Goal: Task Accomplishment & Management: Use online tool/utility

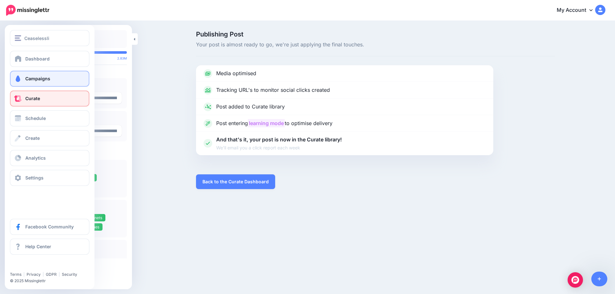
click at [23, 81] on link "Campaigns" at bounding box center [49, 79] width 79 height 16
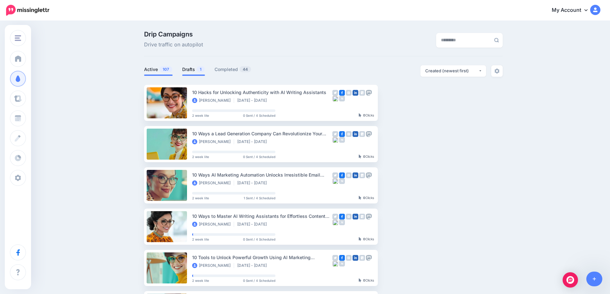
click at [192, 71] on link "Drafts 1" at bounding box center [193, 70] width 23 height 8
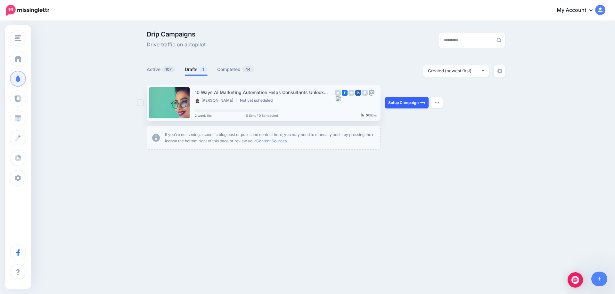
click at [403, 101] on link "Setup Campaign" at bounding box center [407, 103] width 44 height 12
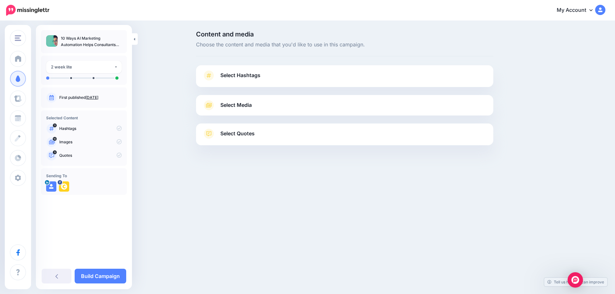
click at [98, 97] on link "Sept. 30, 2025" at bounding box center [92, 97] width 13 height 5
click at [242, 77] on span "Select Hashtags" at bounding box center [240, 75] width 40 height 9
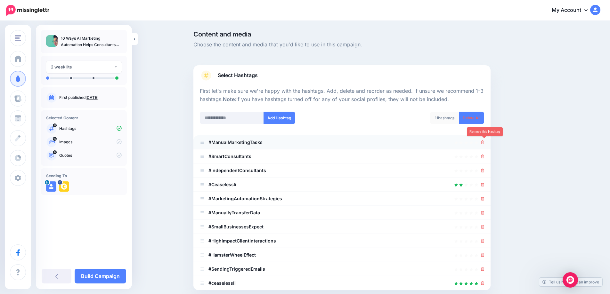
click at [485, 144] on icon at bounding box center [483, 143] width 4 height 4
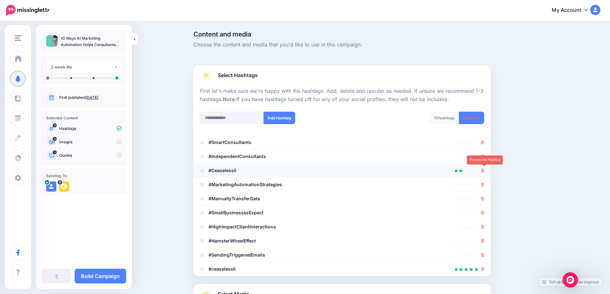
click at [484, 172] on icon at bounding box center [483, 171] width 4 height 4
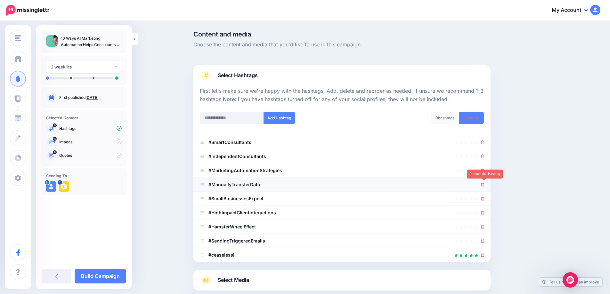
click at [484, 184] on icon at bounding box center [483, 185] width 4 height 4
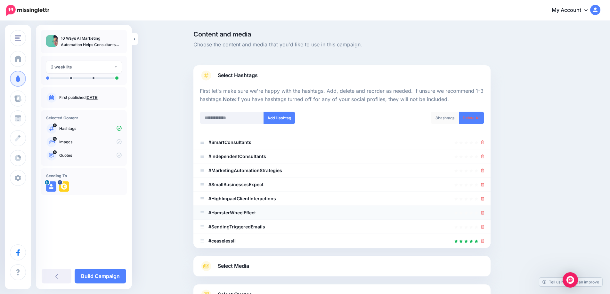
click at [484, 208] on li "#HamsterWheelEffect" at bounding box center [341, 213] width 297 height 14
click at [484, 212] on icon at bounding box center [483, 213] width 4 height 4
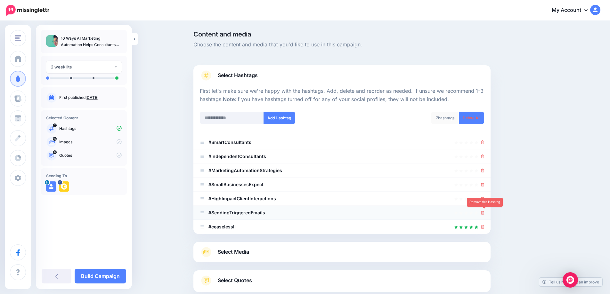
click at [485, 213] on icon at bounding box center [483, 213] width 4 height 4
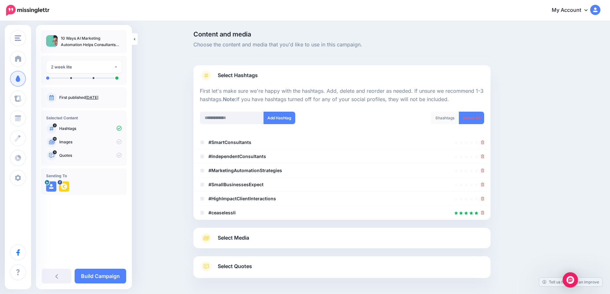
click at [240, 236] on span "Select Media" at bounding box center [233, 238] width 31 height 9
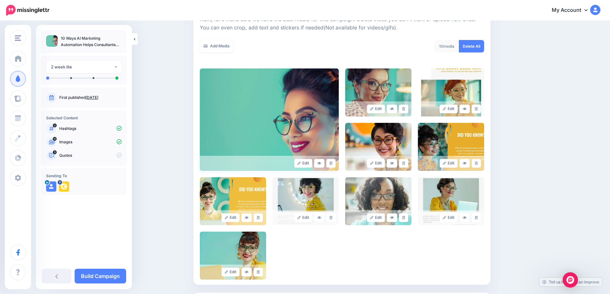
scroll to position [99, 0]
click at [408, 108] on link at bounding box center [403, 108] width 9 height 9
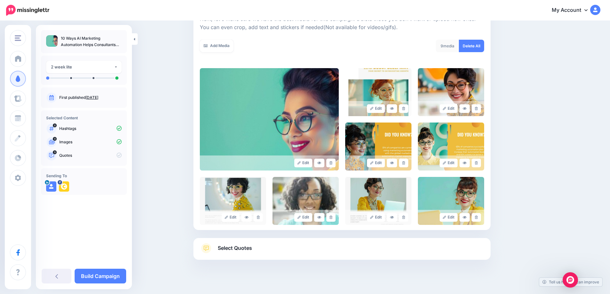
click at [408, 108] on link at bounding box center [403, 108] width 9 height 9
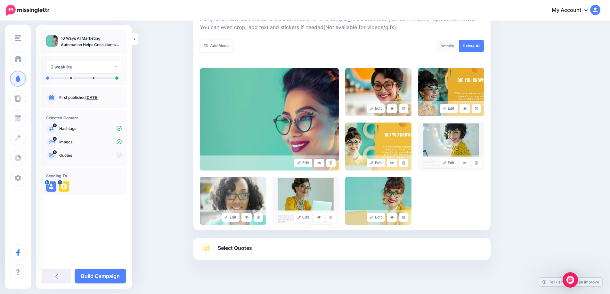
click at [408, 108] on link at bounding box center [403, 108] width 9 height 9
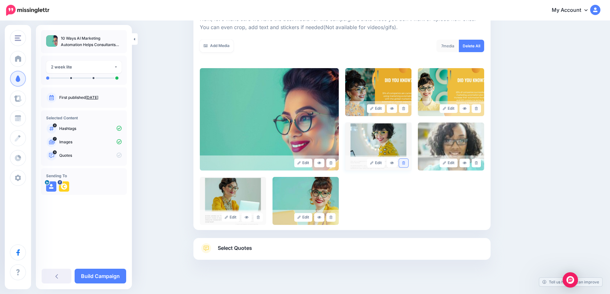
click at [405, 163] on icon at bounding box center [403, 163] width 3 height 4
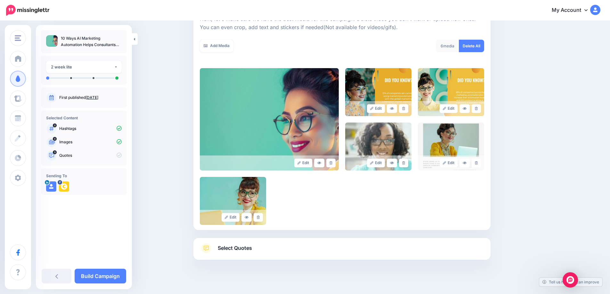
click at [405, 163] on icon at bounding box center [403, 163] width 3 height 4
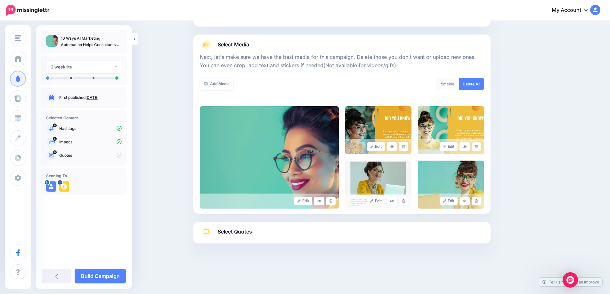
scroll to position [61, 0]
click at [405, 200] on icon at bounding box center [403, 202] width 3 height 4
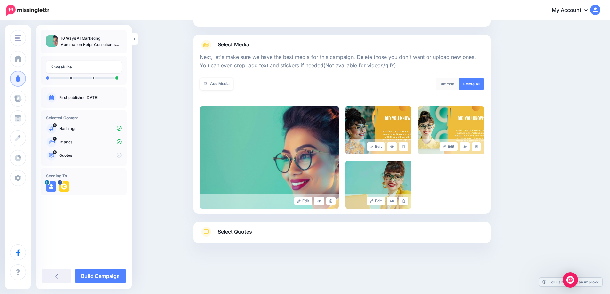
click at [405, 200] on icon at bounding box center [403, 202] width 3 height 4
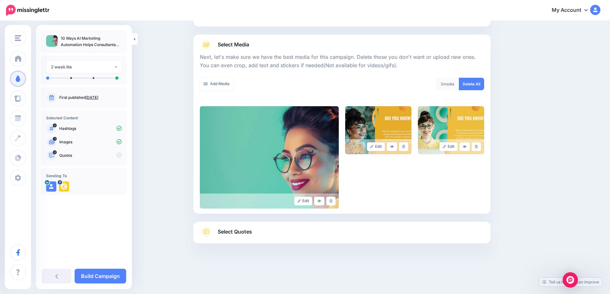
click at [245, 234] on span "Select Quotes" at bounding box center [235, 232] width 34 height 9
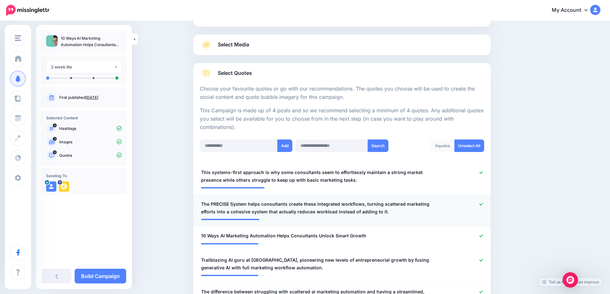
scroll to position [101, 0]
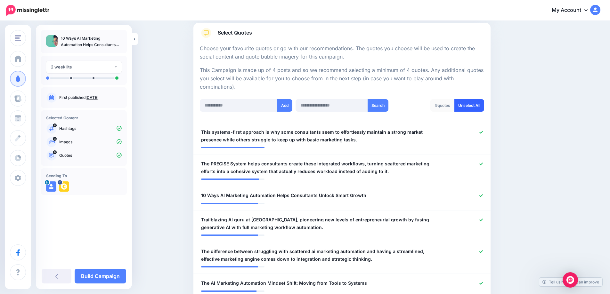
click at [472, 110] on link "Unselect All" at bounding box center [470, 105] width 30 height 12
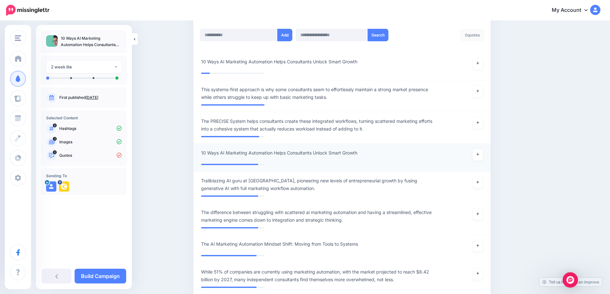
scroll to position [172, 0]
click at [483, 67] on link at bounding box center [478, 64] width 10 height 12
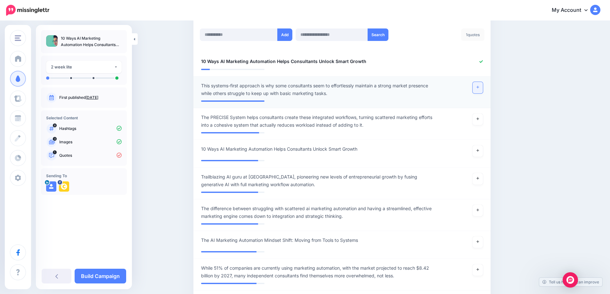
click at [482, 89] on link at bounding box center [478, 88] width 10 height 12
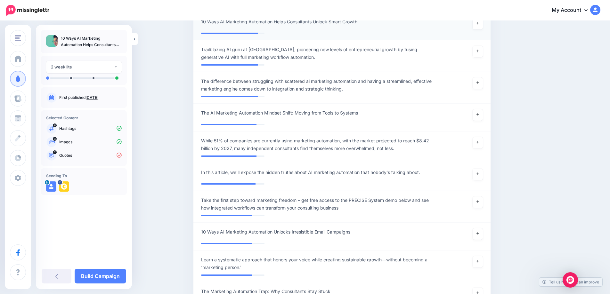
scroll to position [303, 0]
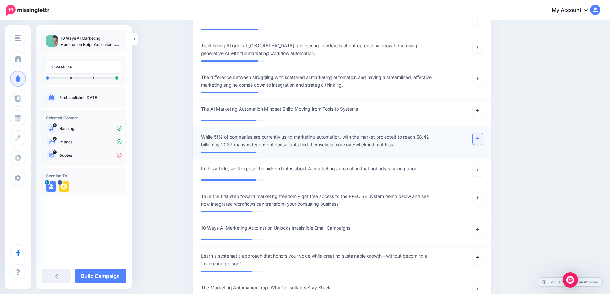
click at [483, 137] on link at bounding box center [478, 139] width 10 height 12
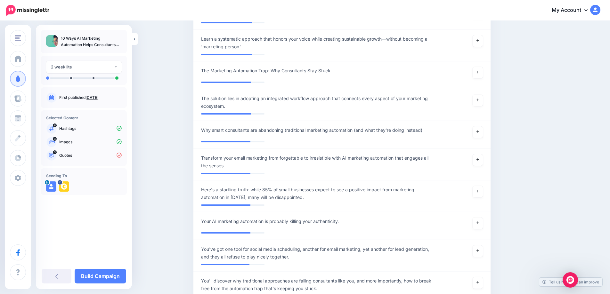
scroll to position [521, 0]
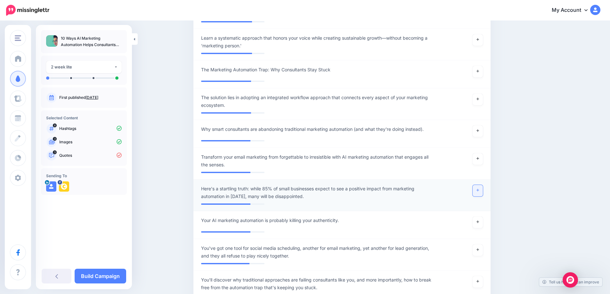
click at [482, 192] on link at bounding box center [478, 191] width 10 height 12
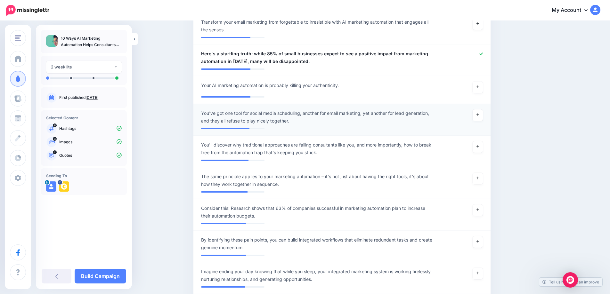
scroll to position [657, 0]
click at [479, 209] on icon at bounding box center [478, 210] width 3 height 4
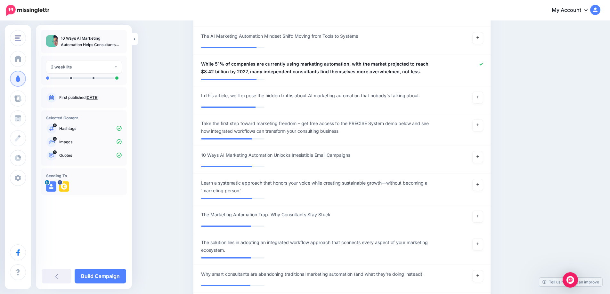
scroll to position [477, 0]
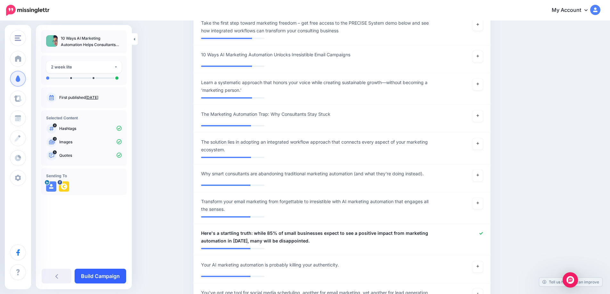
click at [117, 272] on link "Build Campaign" at bounding box center [101, 276] width 52 height 15
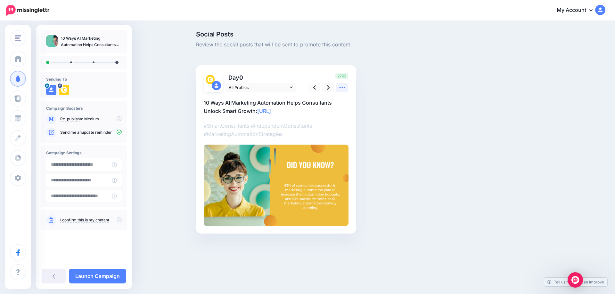
click at [340, 90] on icon at bounding box center [342, 87] width 7 height 7
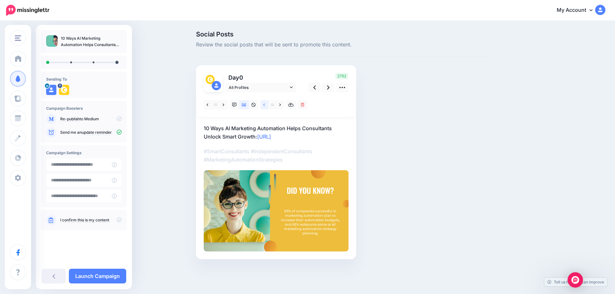
click at [266, 104] on link at bounding box center [264, 104] width 8 height 9
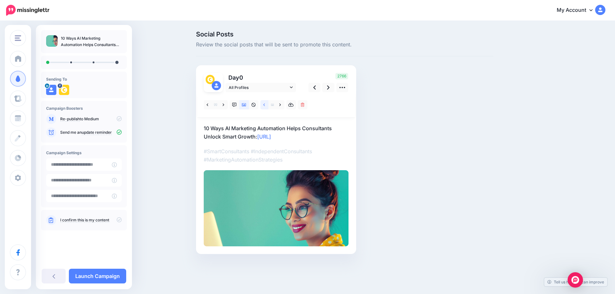
click at [266, 104] on link at bounding box center [264, 104] width 8 height 9
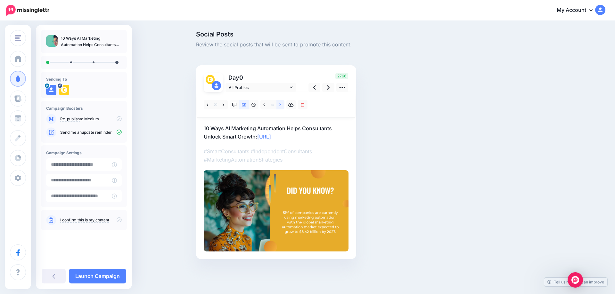
click at [280, 107] on icon at bounding box center [280, 105] width 2 height 4
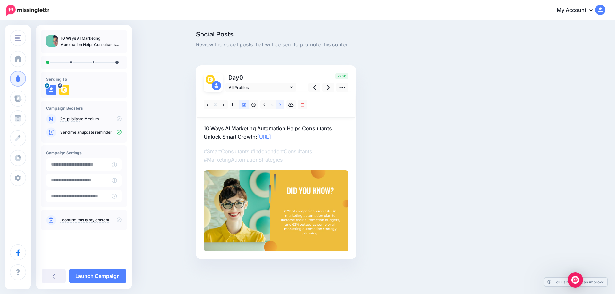
click at [280, 107] on icon at bounding box center [280, 105] width 2 height 4
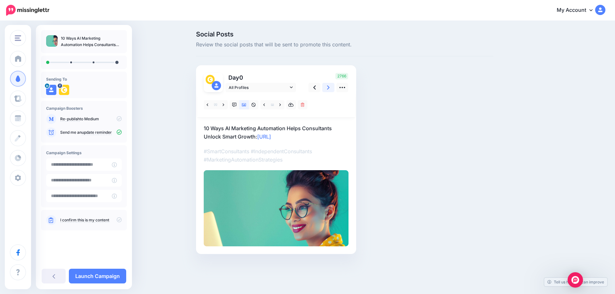
click at [328, 86] on icon at bounding box center [328, 87] width 3 height 7
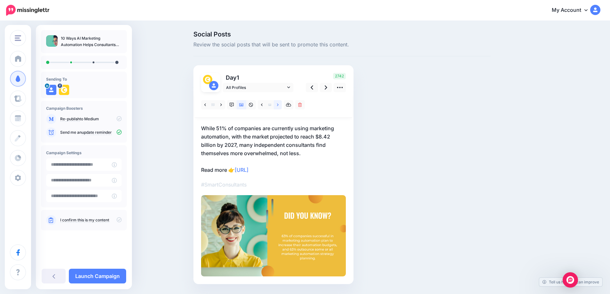
click at [278, 104] on link at bounding box center [278, 104] width 8 height 9
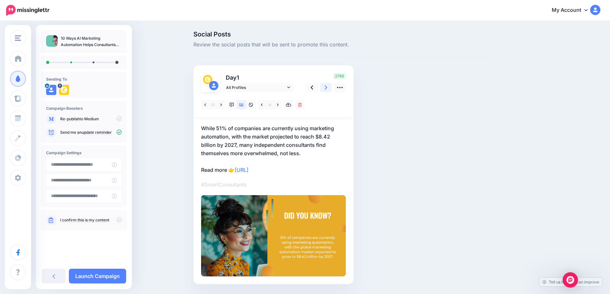
click at [325, 89] on link at bounding box center [326, 87] width 12 height 9
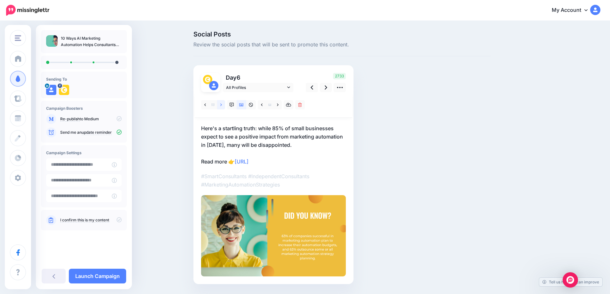
click at [222, 106] on icon at bounding box center [221, 105] width 2 height 4
click at [222, 106] on link at bounding box center [221, 104] width 8 height 9
click at [327, 87] on icon at bounding box center [326, 88] width 3 height 4
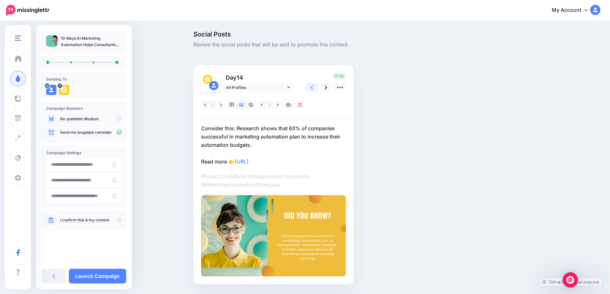
click at [312, 85] on link at bounding box center [312, 87] width 12 height 9
click at [327, 88] on icon at bounding box center [326, 87] width 3 height 7
click at [222, 105] on link at bounding box center [221, 104] width 8 height 9
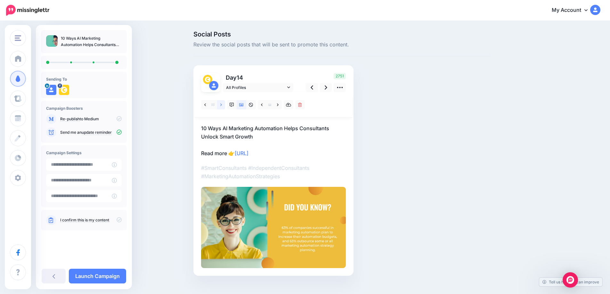
click at [222, 105] on link at bounding box center [221, 104] width 8 height 9
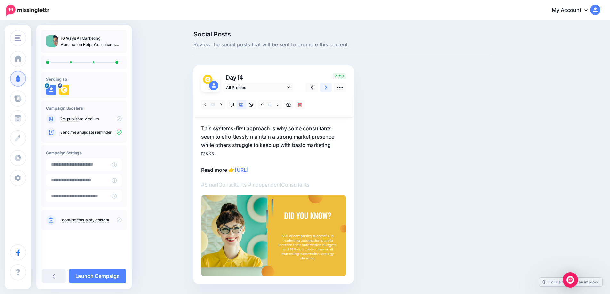
click at [326, 89] on link at bounding box center [326, 87] width 12 height 9
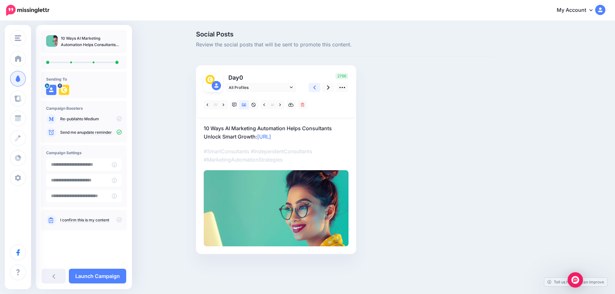
click at [314, 90] on icon at bounding box center [314, 87] width 3 height 7
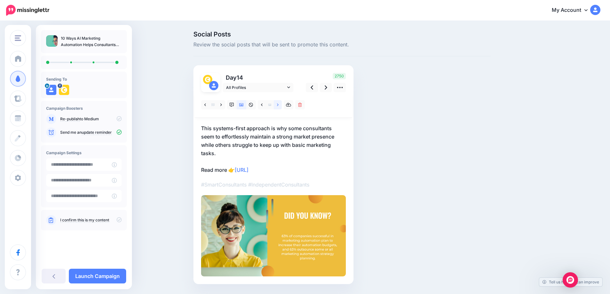
click at [279, 103] on link at bounding box center [278, 104] width 8 height 9
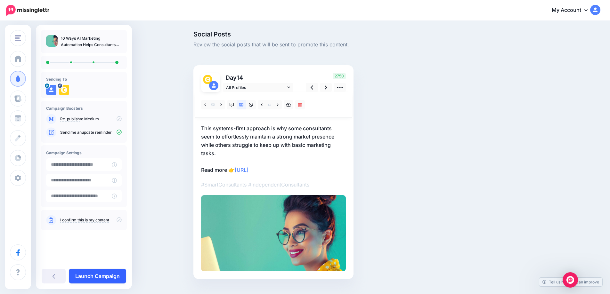
click at [91, 280] on link "Launch Campaign" at bounding box center [97, 276] width 57 height 15
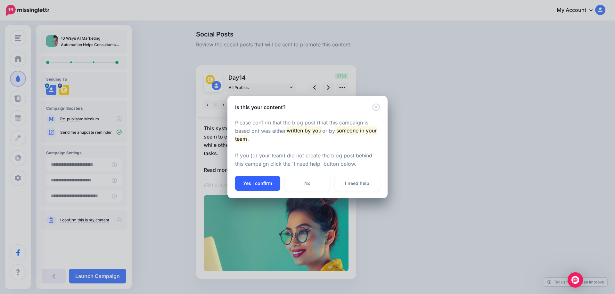
click at [258, 180] on button "Yes I confirm" at bounding box center [257, 183] width 45 height 15
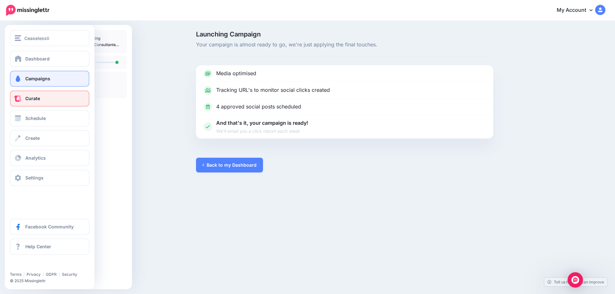
click at [23, 100] on link "Curate" at bounding box center [49, 99] width 79 height 16
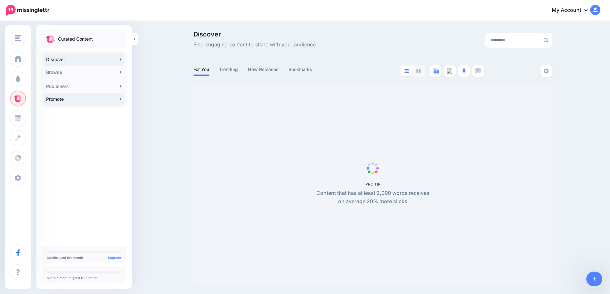
click at [119, 98] on link "Promote" at bounding box center [84, 99] width 81 height 13
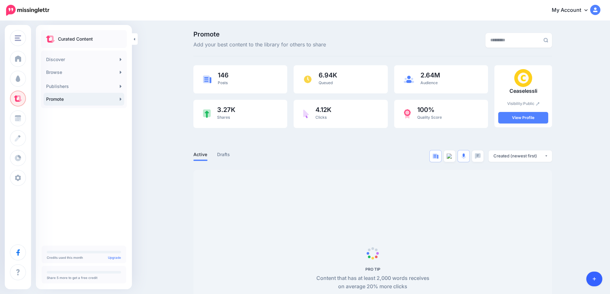
click at [596, 282] on link at bounding box center [594, 279] width 16 height 15
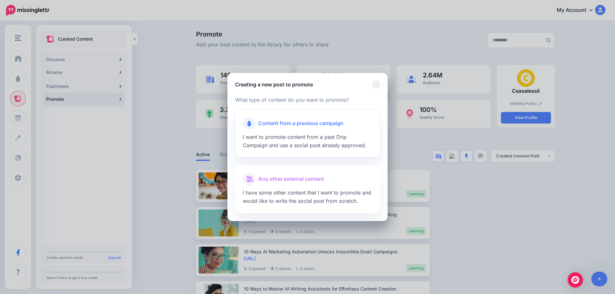
click at [298, 128] on span "Content from a previous campaign" at bounding box center [300, 123] width 85 height 8
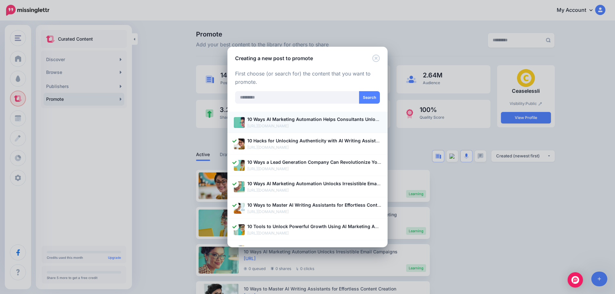
click at [282, 125] on p "[URL][DOMAIN_NAME]" at bounding box center [314, 126] width 134 height 6
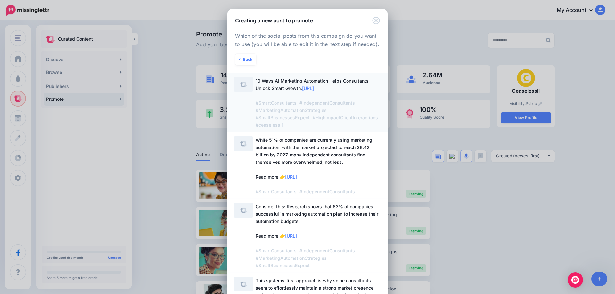
click at [290, 84] on span "10 Ways AI Marketing Automation Helps Consultants Unlock Smart Growth: https://…" at bounding box center [318, 103] width 124 height 50
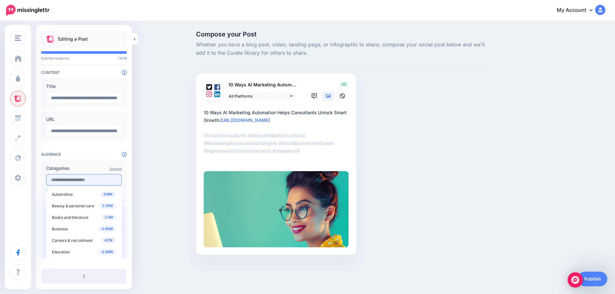
click at [85, 184] on input "text" at bounding box center [84, 180] width 76 height 12
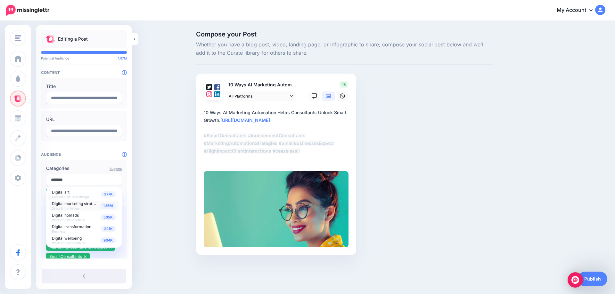
type input "*******"
click at [108, 207] on span "1.16M" at bounding box center [108, 206] width 16 height 6
click at [144, 193] on div "Compose your Post Whether you have a blog post, video, landing page, or infogra…" at bounding box center [307, 152] width 615 height 263
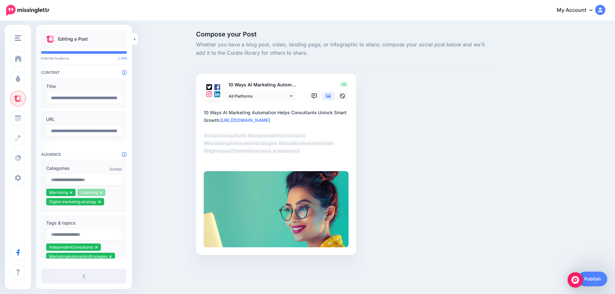
click at [102, 194] on icon at bounding box center [101, 193] width 3 height 4
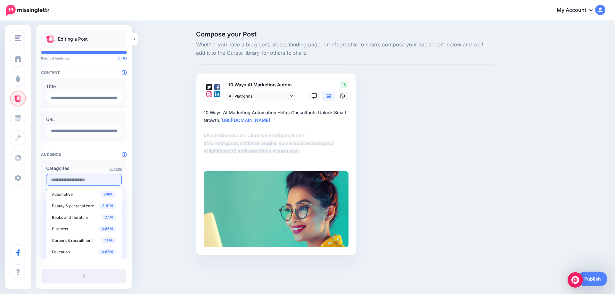
click at [92, 178] on input "text" at bounding box center [84, 180] width 76 height 12
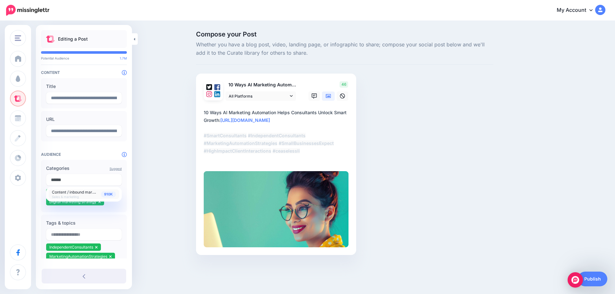
type input "******"
click at [99, 196] on div "910K Content / inbound marketing Sales & marketing" at bounding box center [84, 194] width 64 height 9
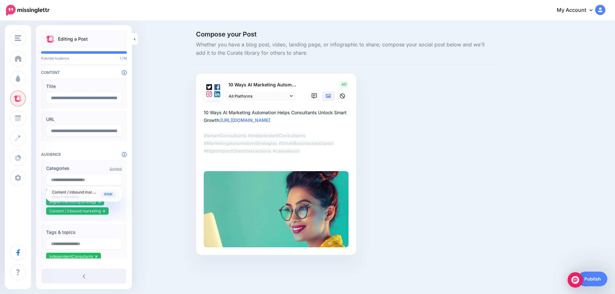
click at [377, 206] on div "Compose your Post Whether you have a blog post, video, landing page, or infogra…" at bounding box center [344, 152] width 307 height 243
click at [591, 274] on link "Publish" at bounding box center [592, 279] width 29 height 15
